Goal: Task Accomplishment & Management: Use online tool/utility

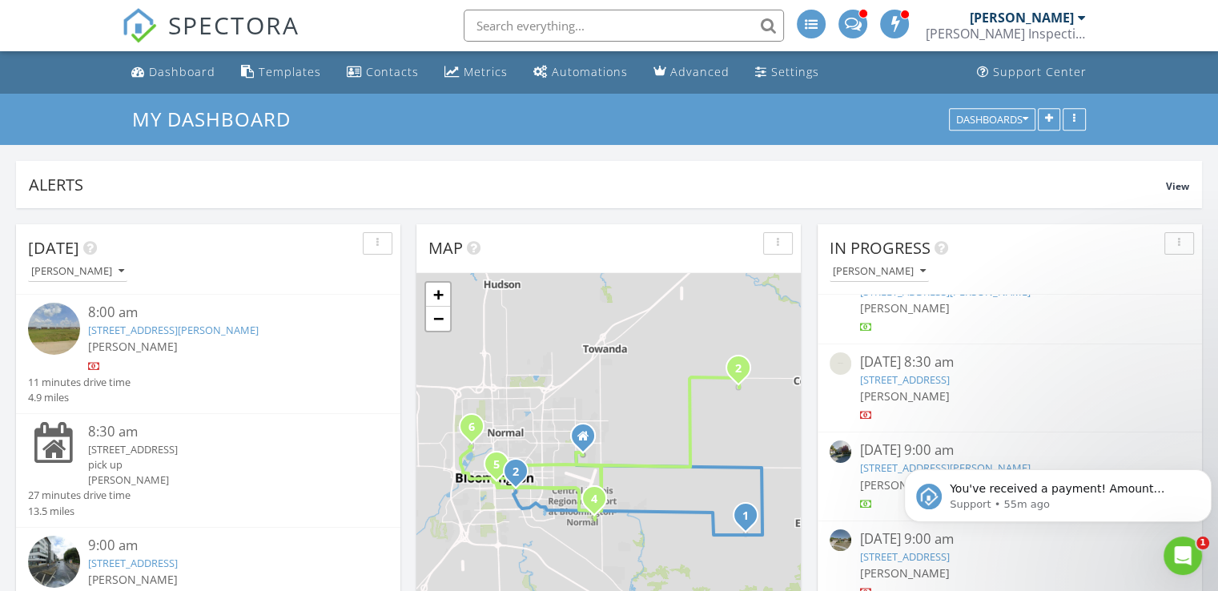
scroll to position [146, 0]
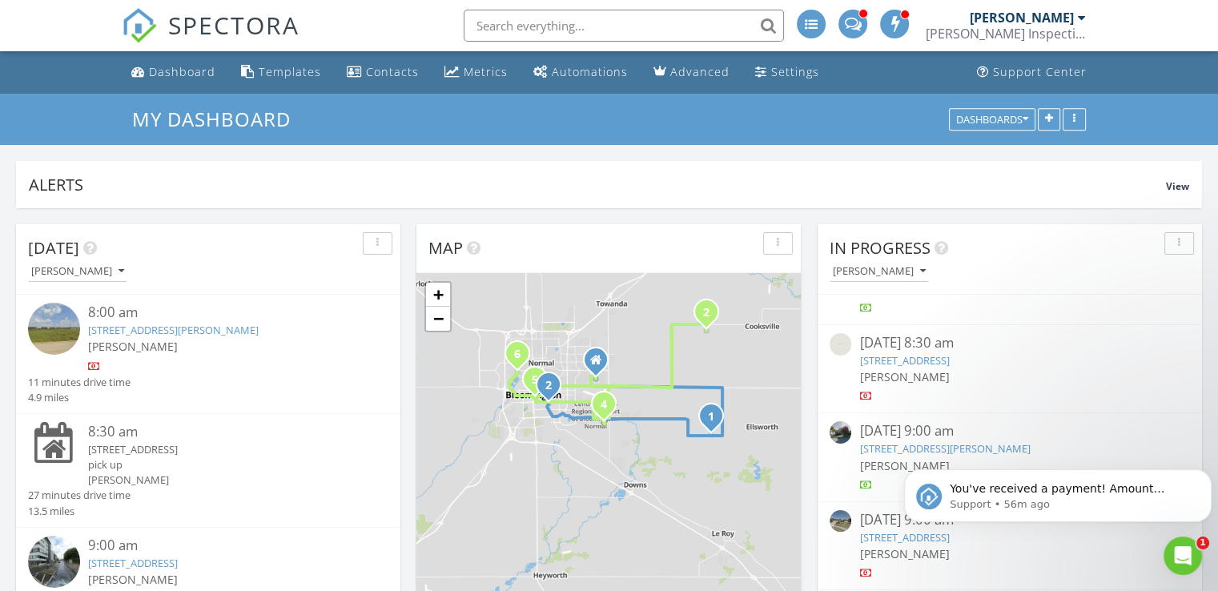
click at [536, 22] on input "text" at bounding box center [623, 26] width 320 height 32
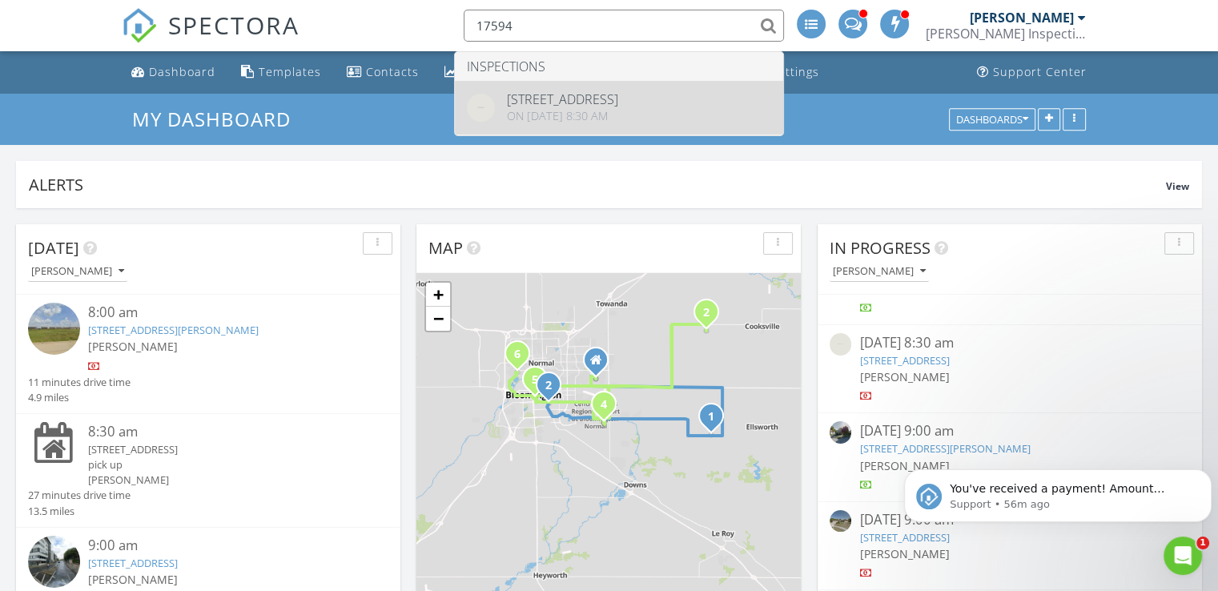
type input "17594"
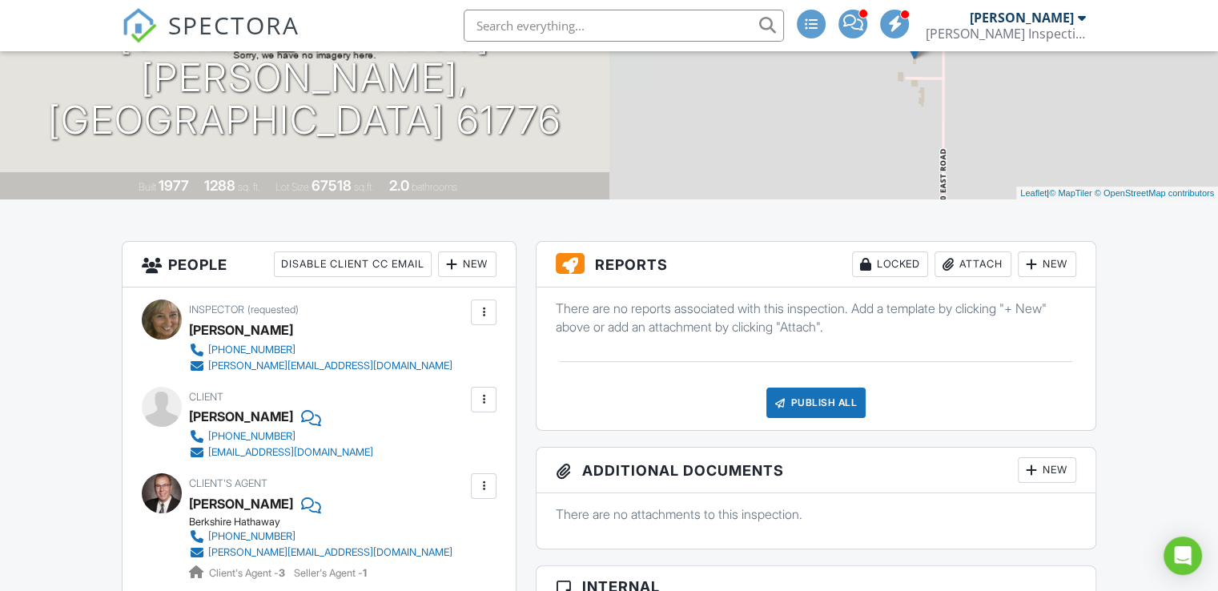
click at [968, 267] on div "Attach" at bounding box center [972, 264] width 77 height 26
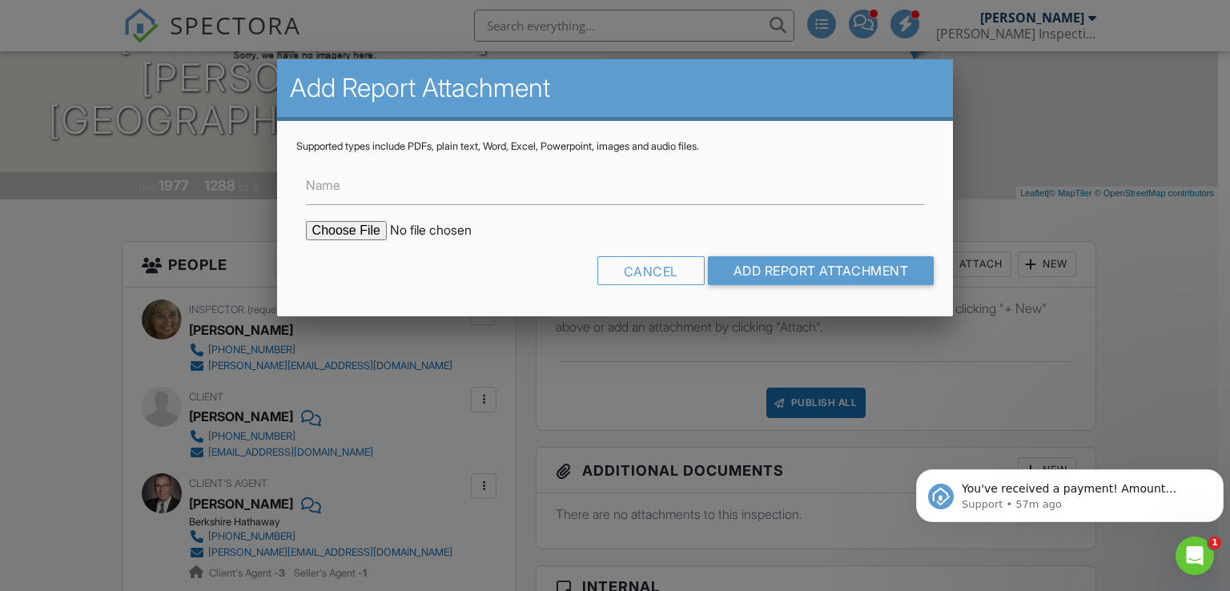
click at [341, 232] on input "file" at bounding box center [442, 230] width 272 height 19
type input "C:\fakepath\[STREET_ADDRESS] - RADON REPORT.pdf"
click at [772, 263] on input "Add Report Attachment" at bounding box center [821, 270] width 227 height 29
